Goal: Find contact information: Find contact information

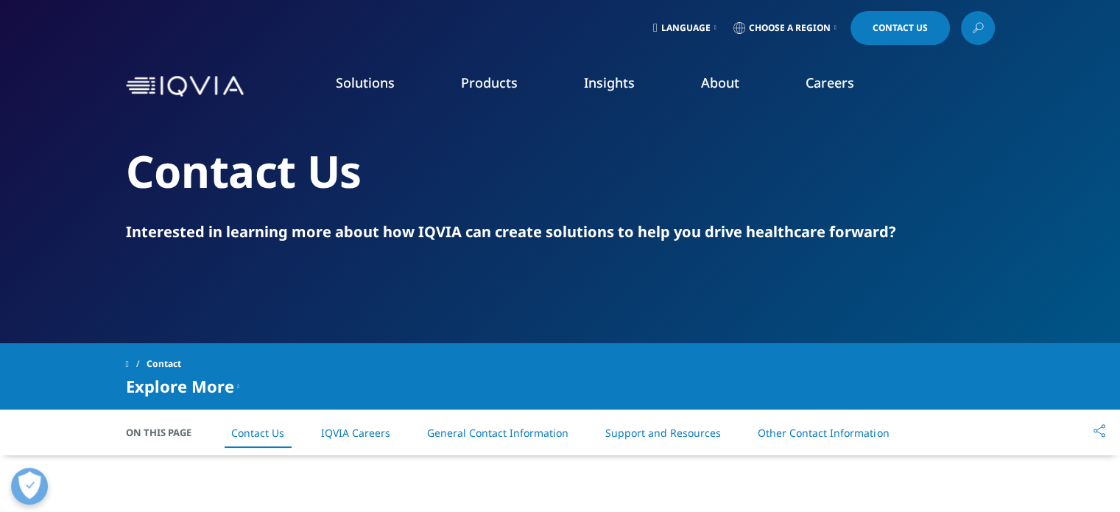
click at [227, 90] on img at bounding box center [185, 86] width 118 height 21
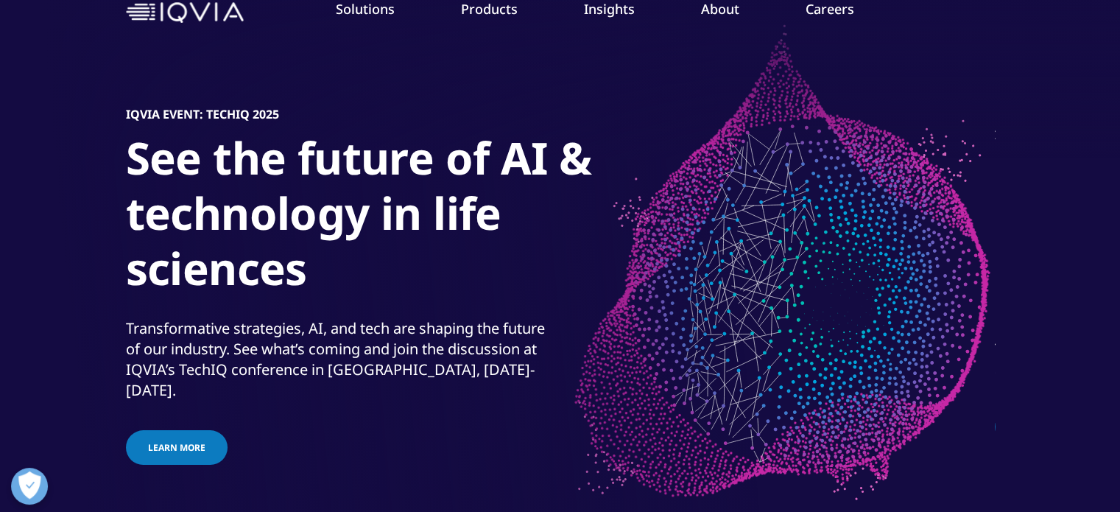
scroll to position [74, 0]
